Goal: Task Accomplishment & Management: Manage account settings

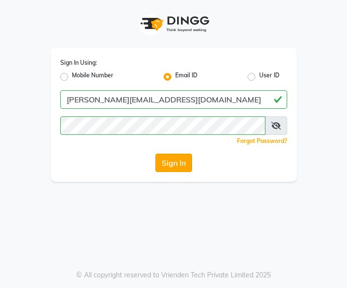
click at [177, 163] on button "Sign In" at bounding box center [174, 163] width 37 height 18
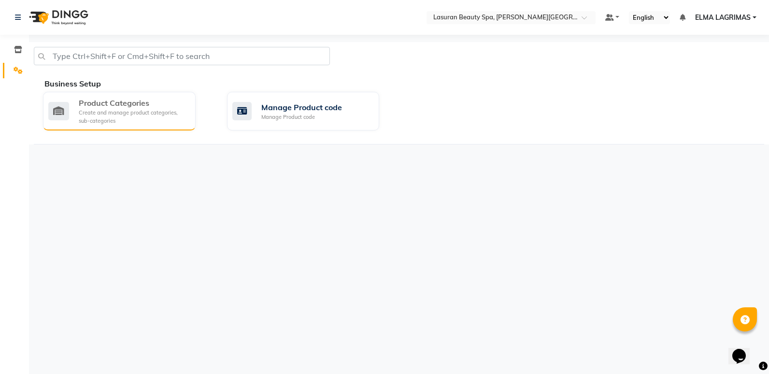
click at [115, 110] on div "Create and manage product categories, sub-categories" at bounding box center [133, 117] width 109 height 16
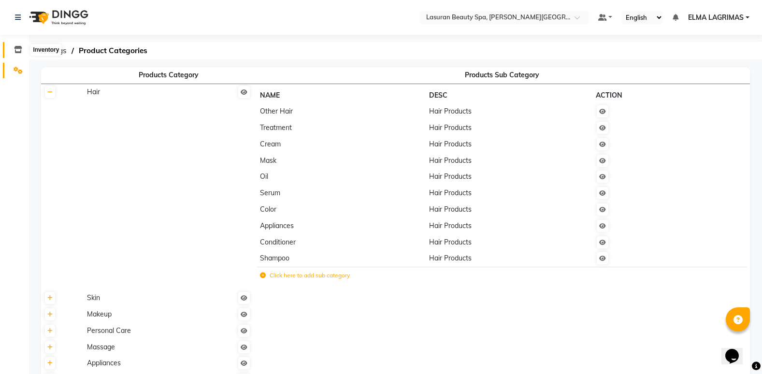
click at [20, 51] on icon at bounding box center [18, 49] width 8 height 7
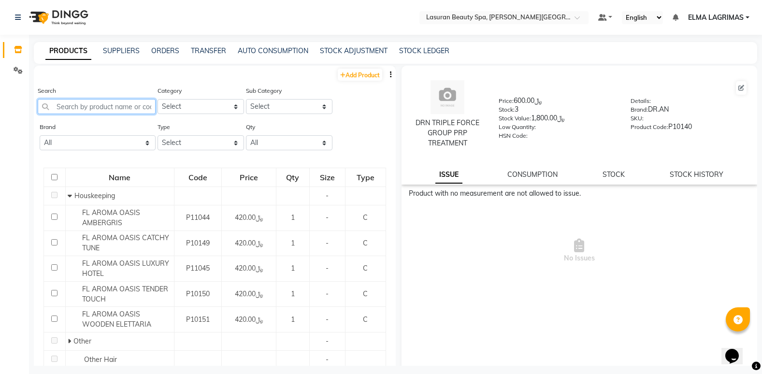
click at [108, 105] on input "text" at bounding box center [97, 106] width 118 height 15
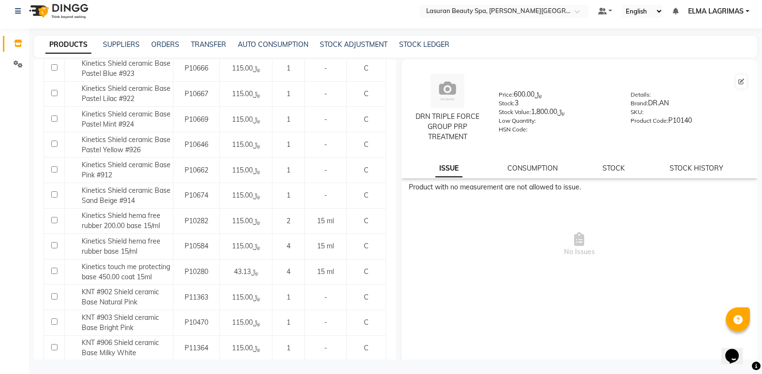
scroll to position [1076, 0]
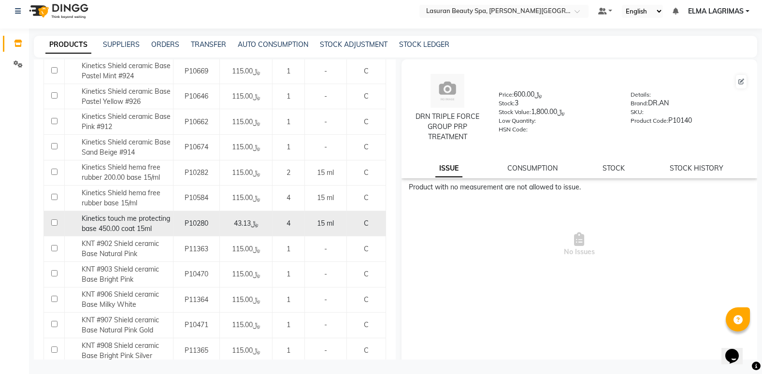
type input "BASE"
click at [117, 214] on span "Kinetics touch me protecting base 450.00 coat 15ml" at bounding box center [126, 223] width 88 height 19
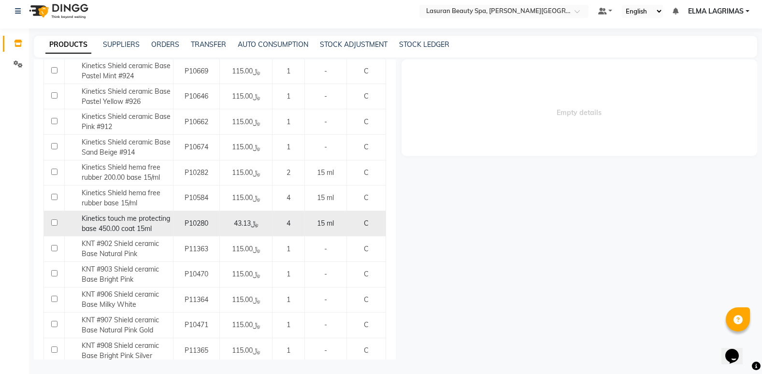
select select
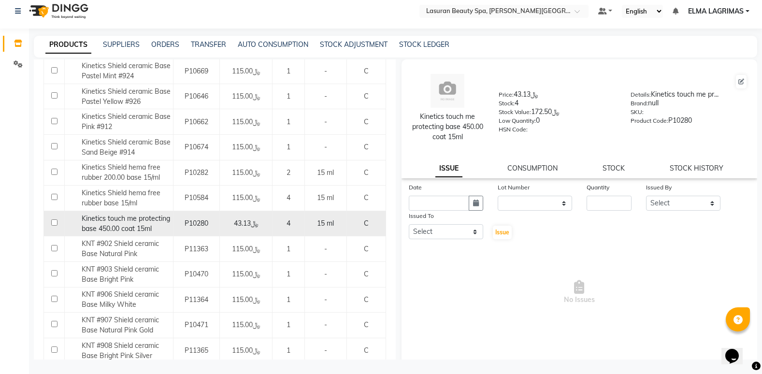
click at [123, 214] on span "Kinetics touch me protecting base 450.00 coat 15ml" at bounding box center [126, 223] width 88 height 19
